Goal: Task Accomplishment & Management: Use online tool/utility

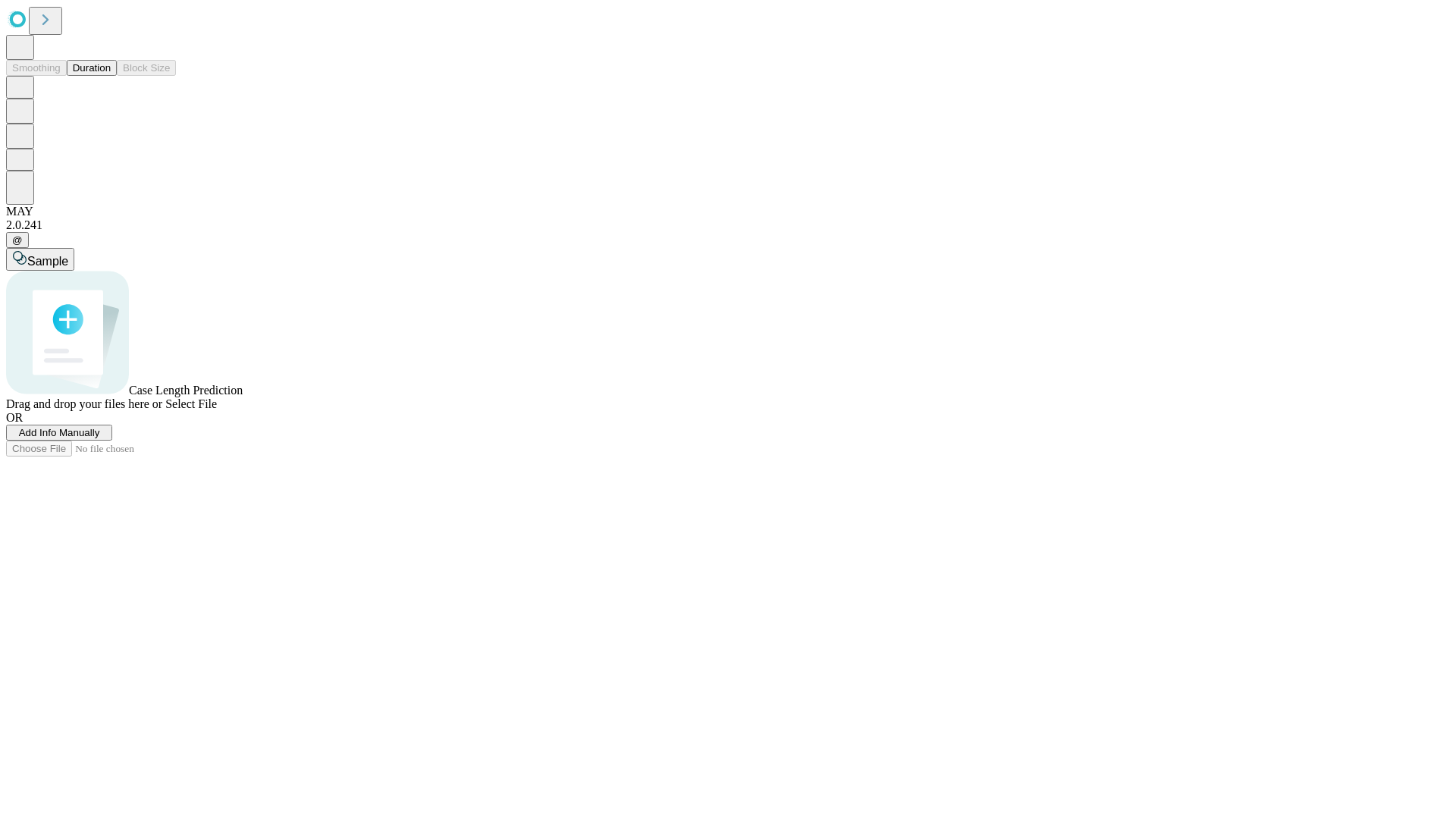
click at [111, 76] on button "Duration" at bounding box center [92, 68] width 50 height 16
click at [217, 410] on span "Select File" at bounding box center [191, 404] width 52 height 13
